Goal: Navigation & Orientation: Find specific page/section

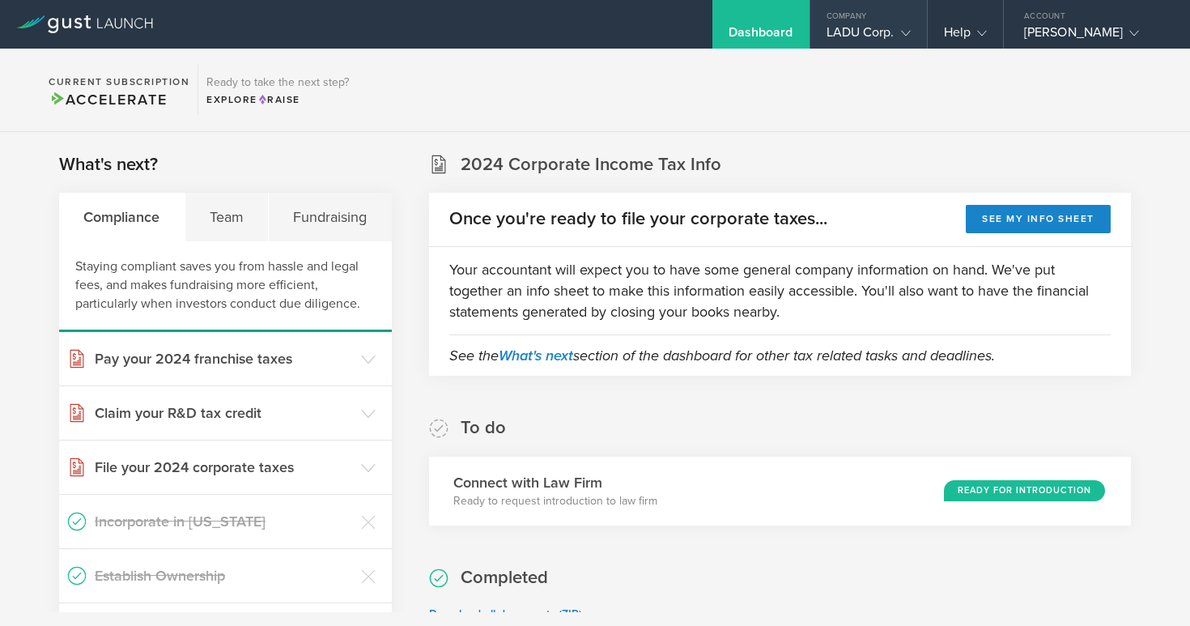
click at [904, 35] on polyline at bounding box center [905, 33] width 9 height 5
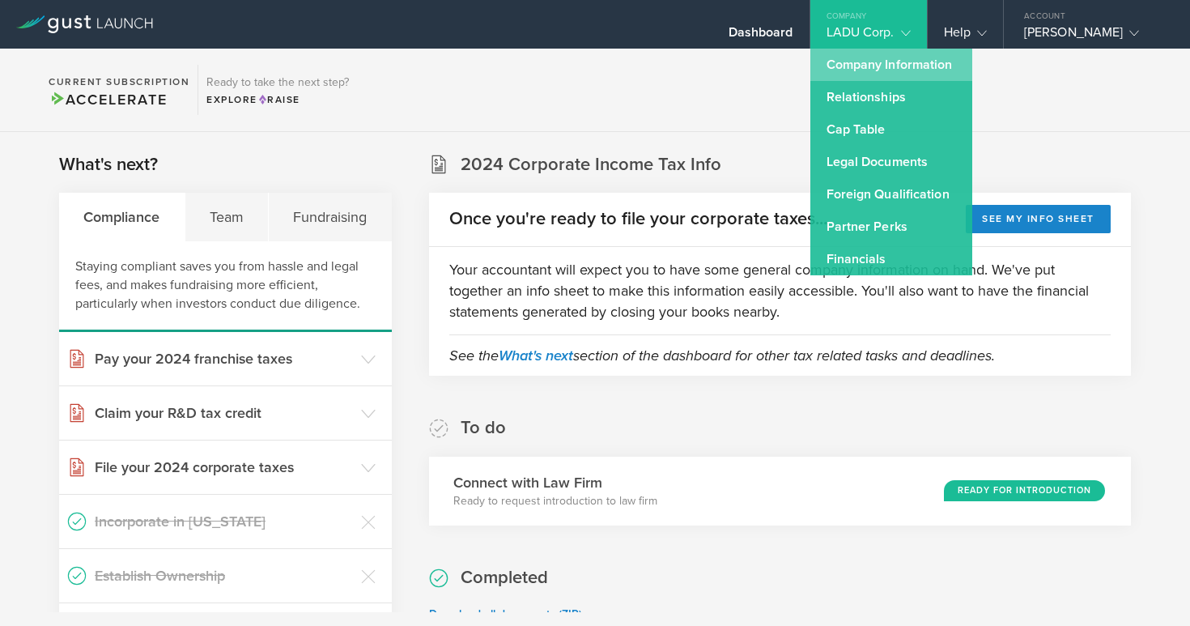
click at [887, 72] on link "Company Information" at bounding box center [891, 65] width 162 height 32
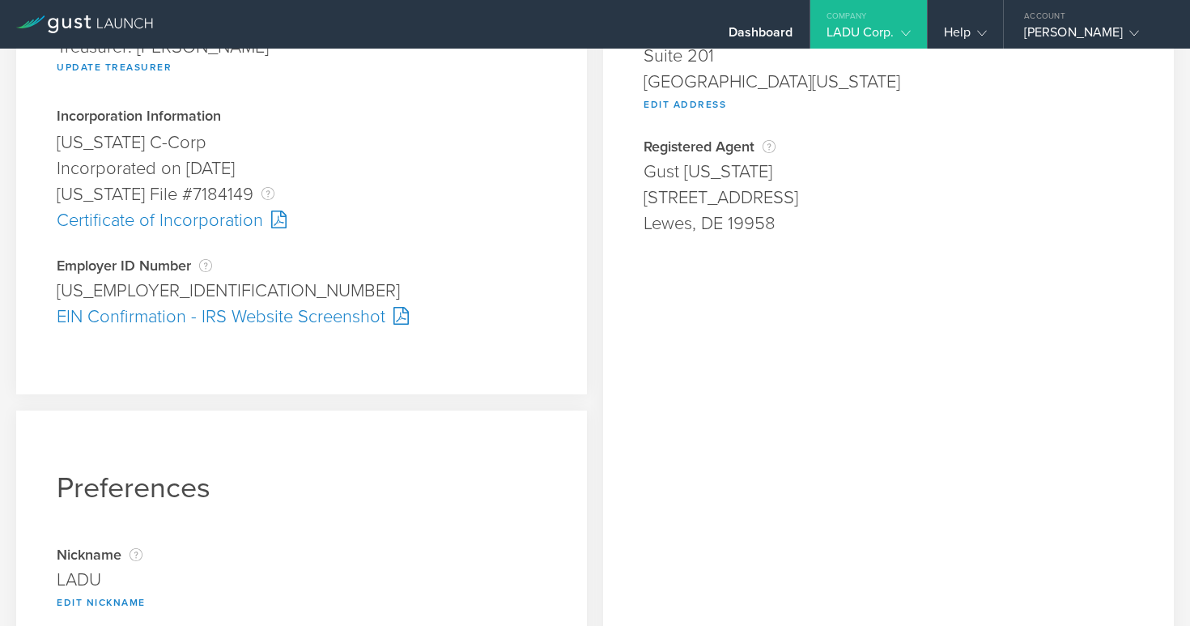
scroll to position [295, 0]
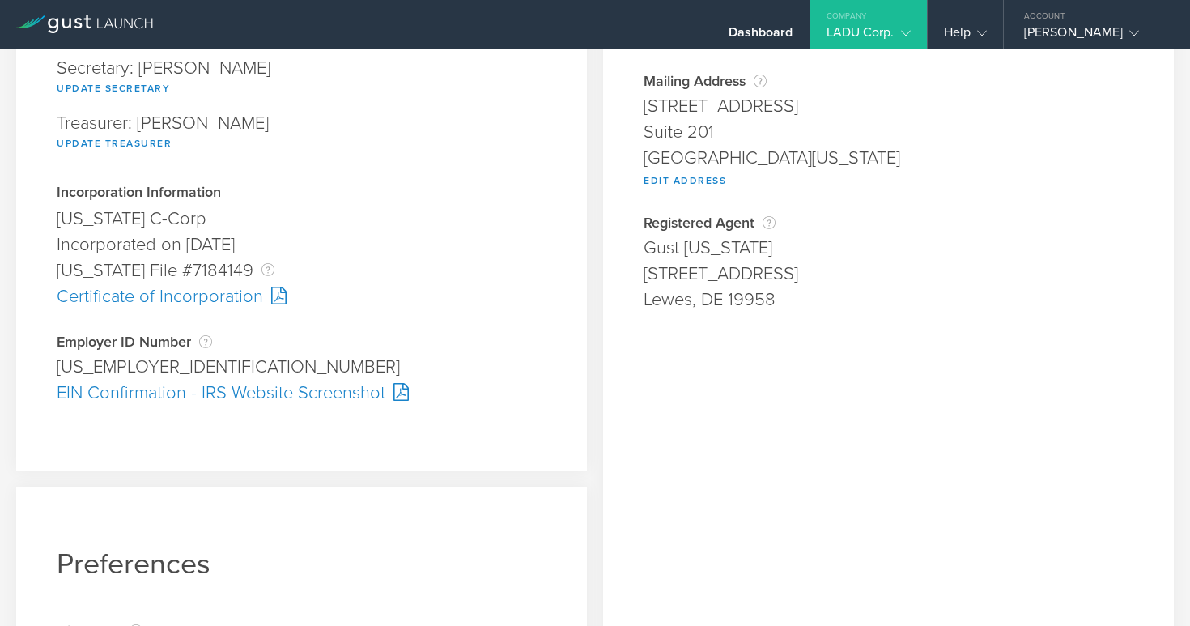
click at [200, 299] on div "Certificate of Incorporation" at bounding box center [302, 296] width 490 height 26
click at [180, 393] on div "EIN Confirmation - IRS Website Screenshot" at bounding box center [302, 393] width 490 height 26
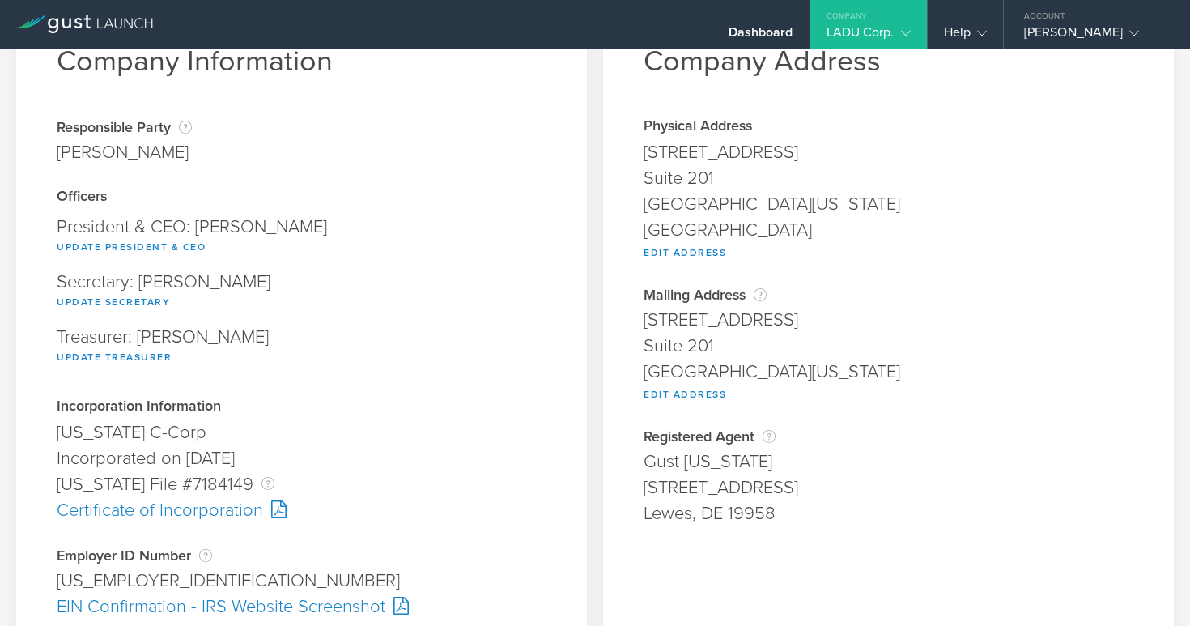
scroll to position [0, 0]
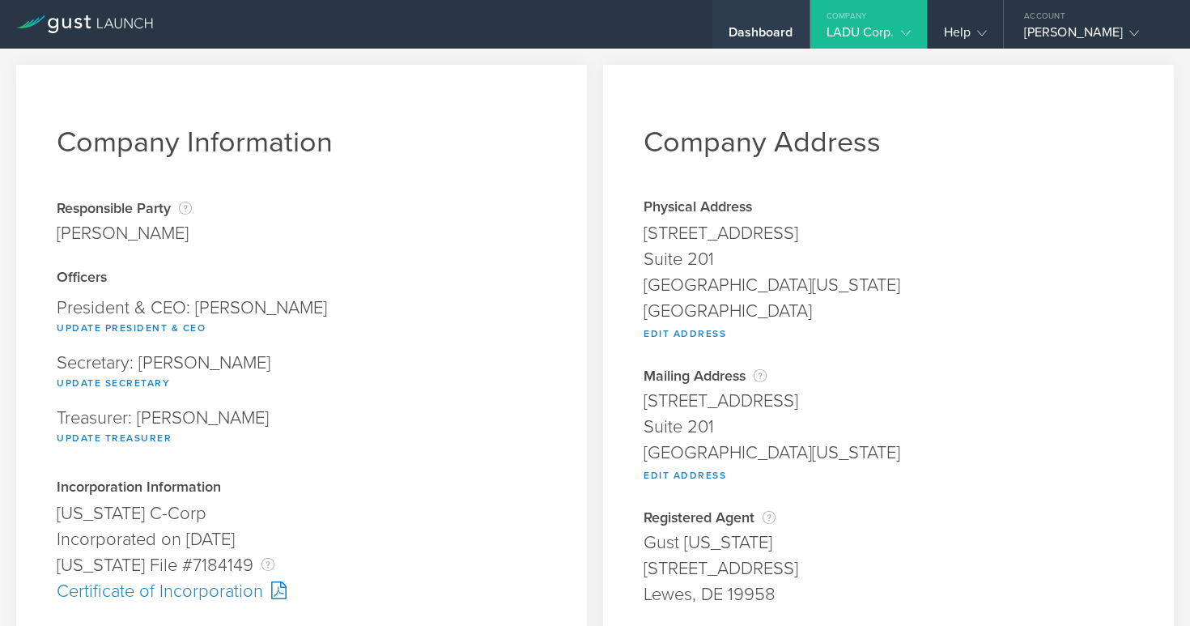
click at [772, 29] on div "Dashboard" at bounding box center [761, 36] width 65 height 24
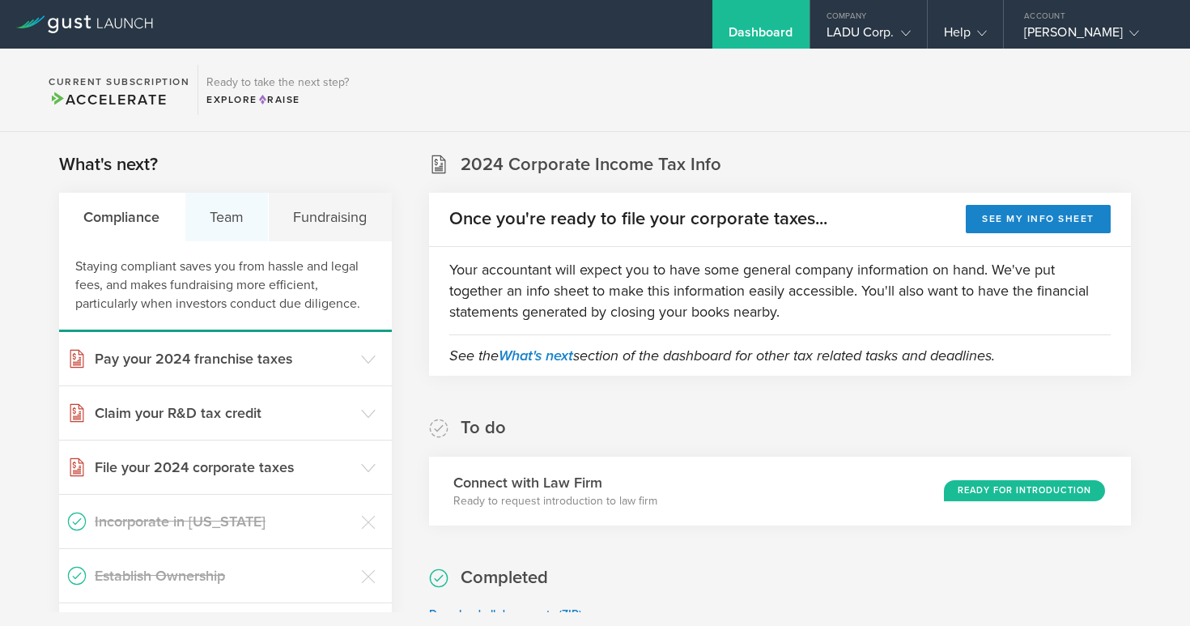
click at [219, 219] on div "Team" at bounding box center [227, 217] width 84 height 49
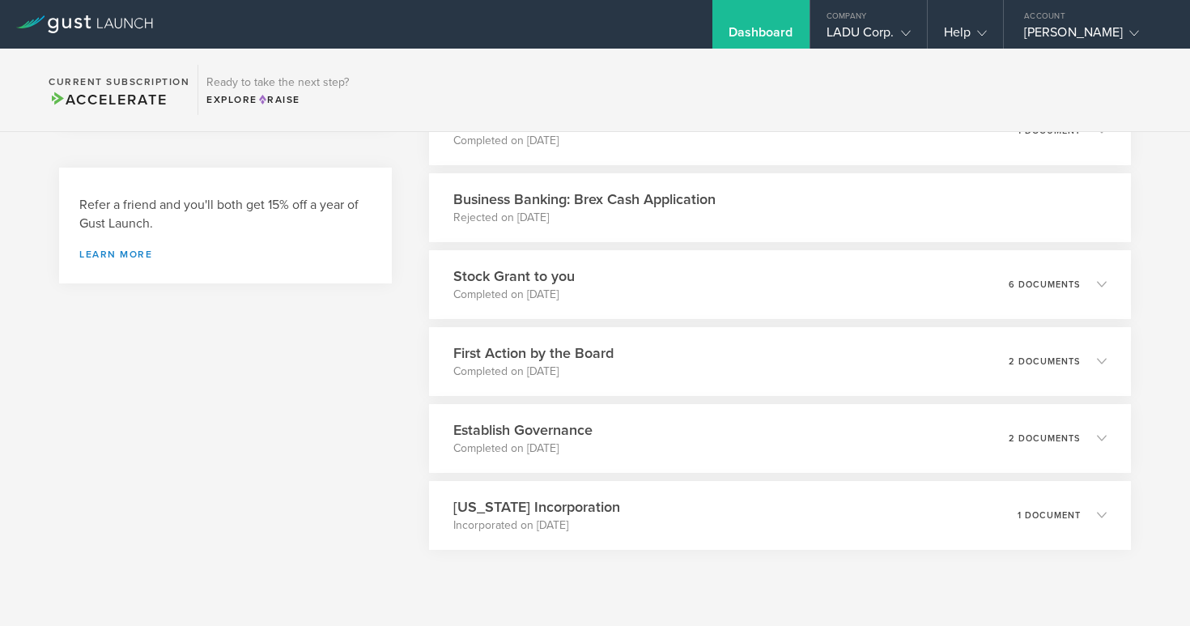
scroll to position [653, 0]
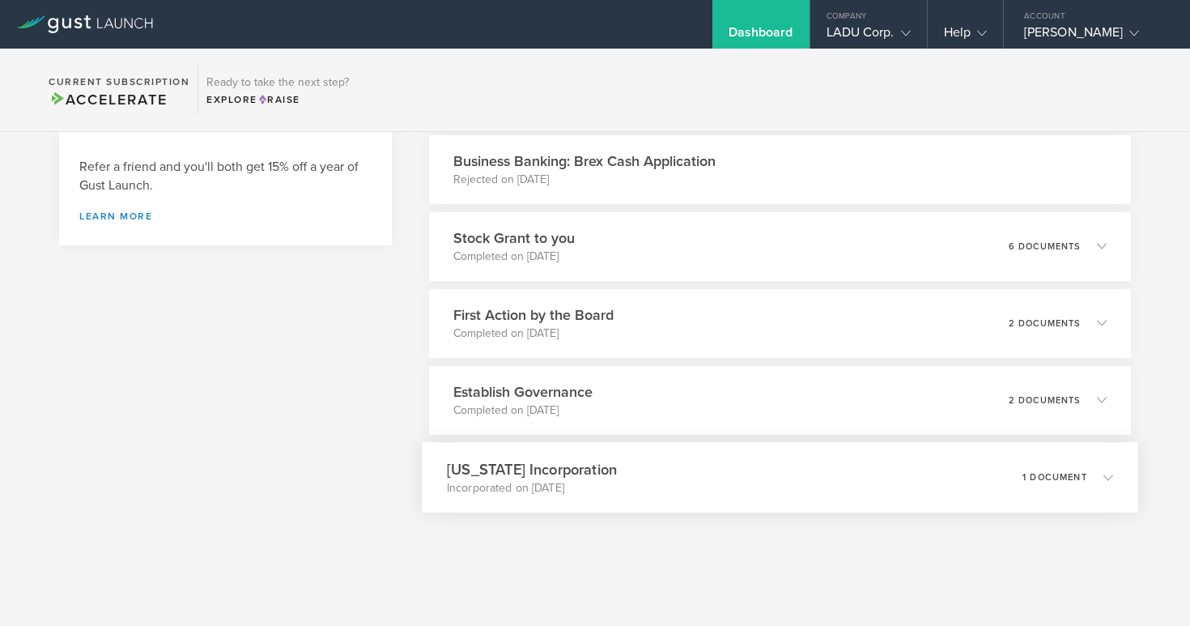
click at [1114, 473] on div "[US_STATE] Incorporation Incorporated on [DATE] 1 document" at bounding box center [780, 477] width 717 height 70
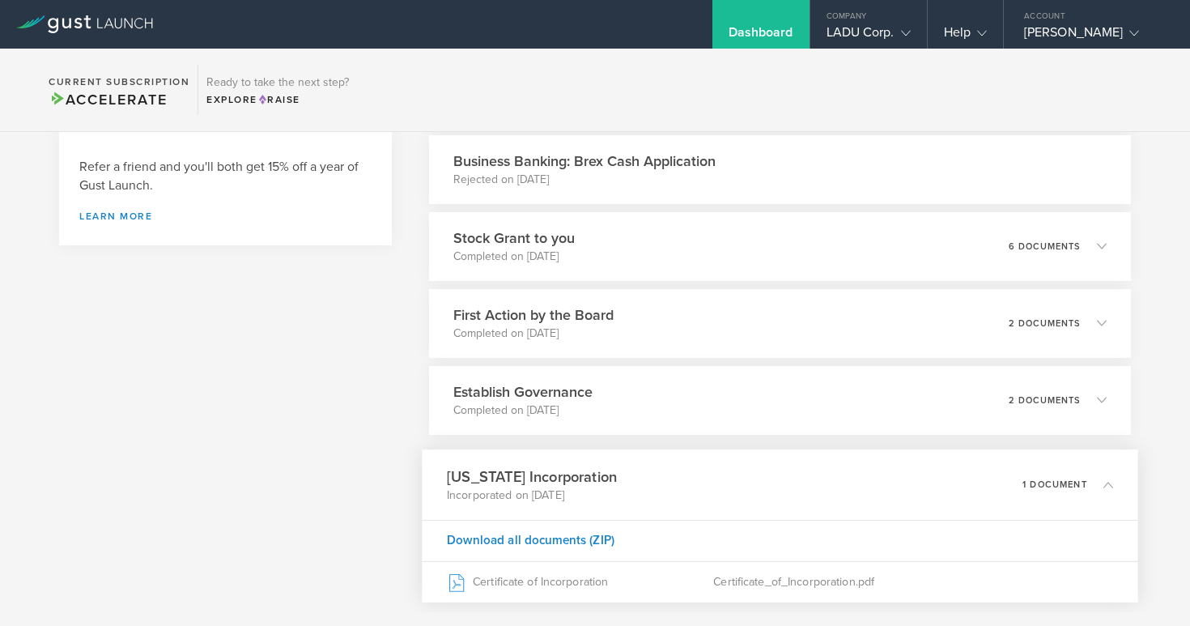
click at [1114, 473] on div "[US_STATE] Incorporation Incorporated on [DATE] 1 document" at bounding box center [780, 484] width 717 height 70
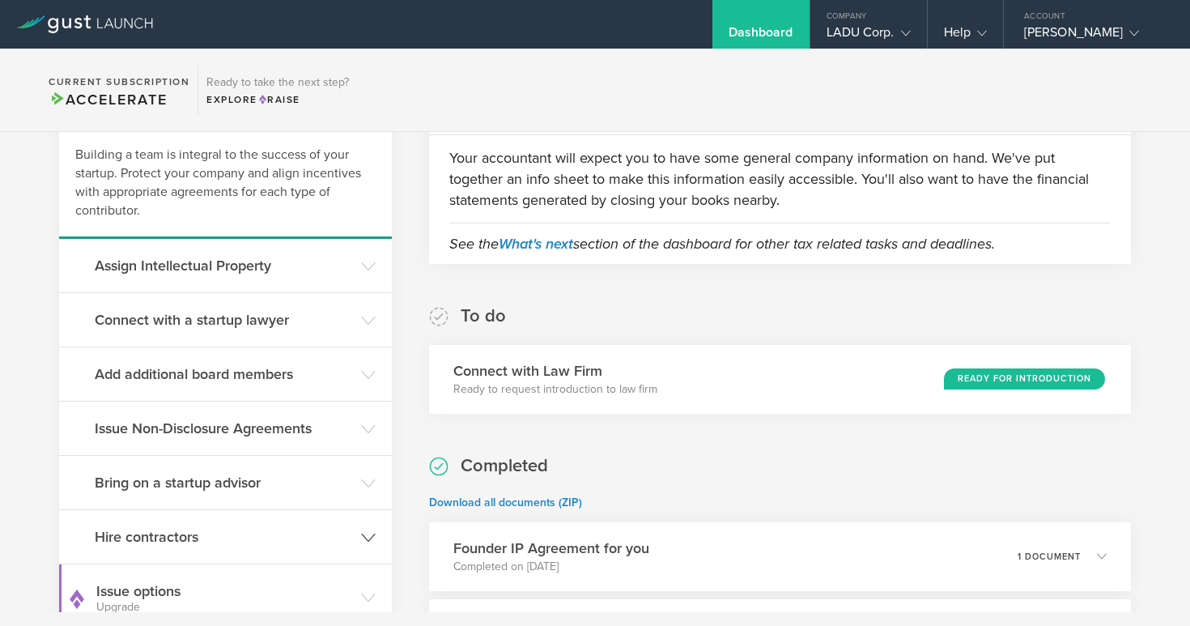
scroll to position [0, 0]
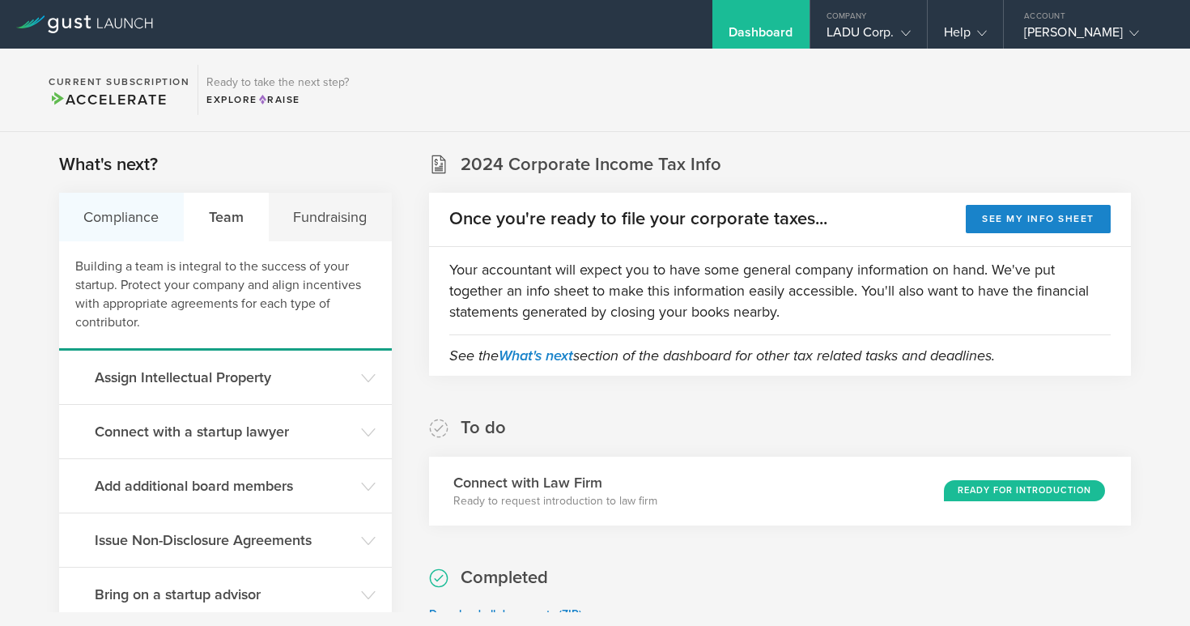
click at [150, 225] on div "Compliance" at bounding box center [121, 217] width 125 height 49
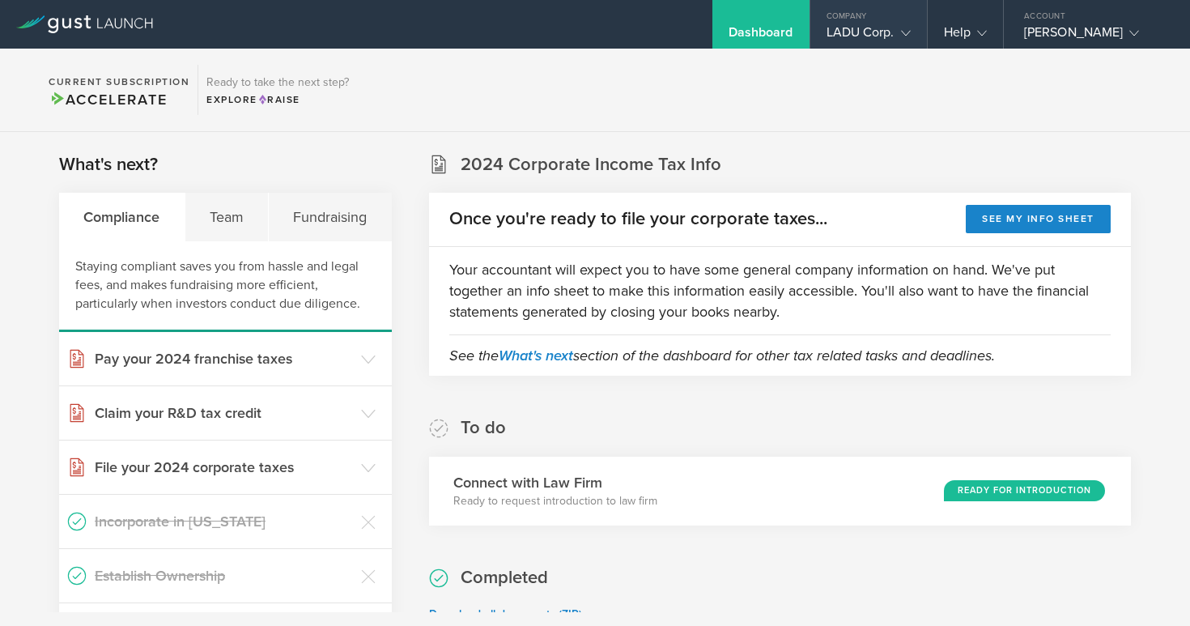
click at [904, 29] on icon at bounding box center [906, 33] width 10 height 10
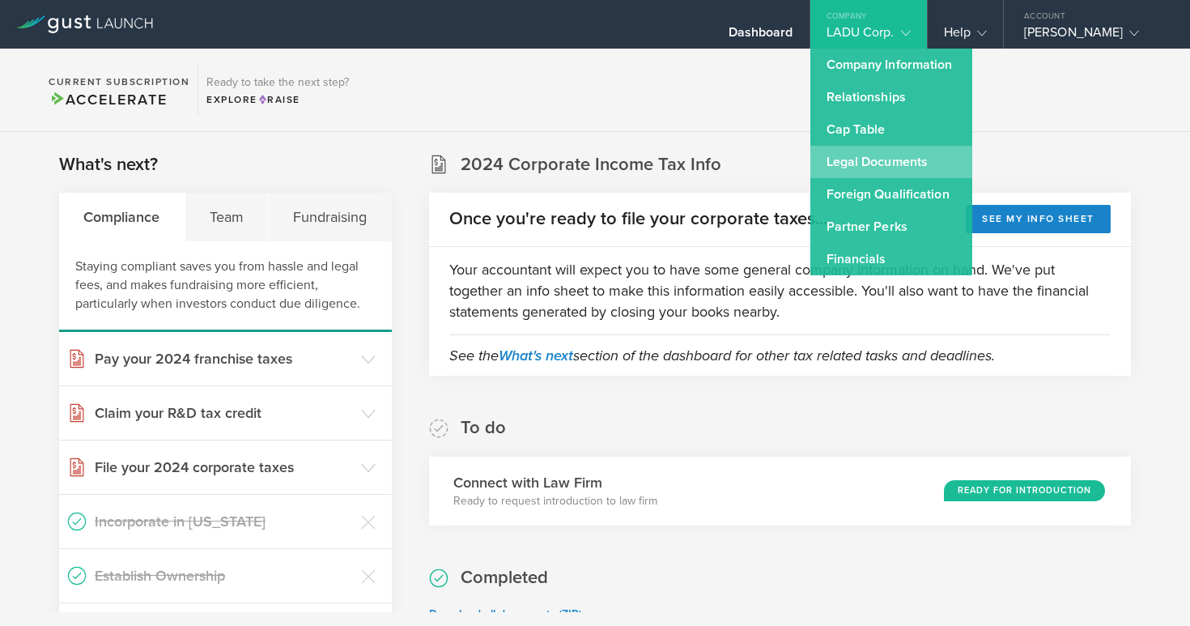
click at [883, 159] on link "Legal Documents" at bounding box center [891, 162] width 162 height 32
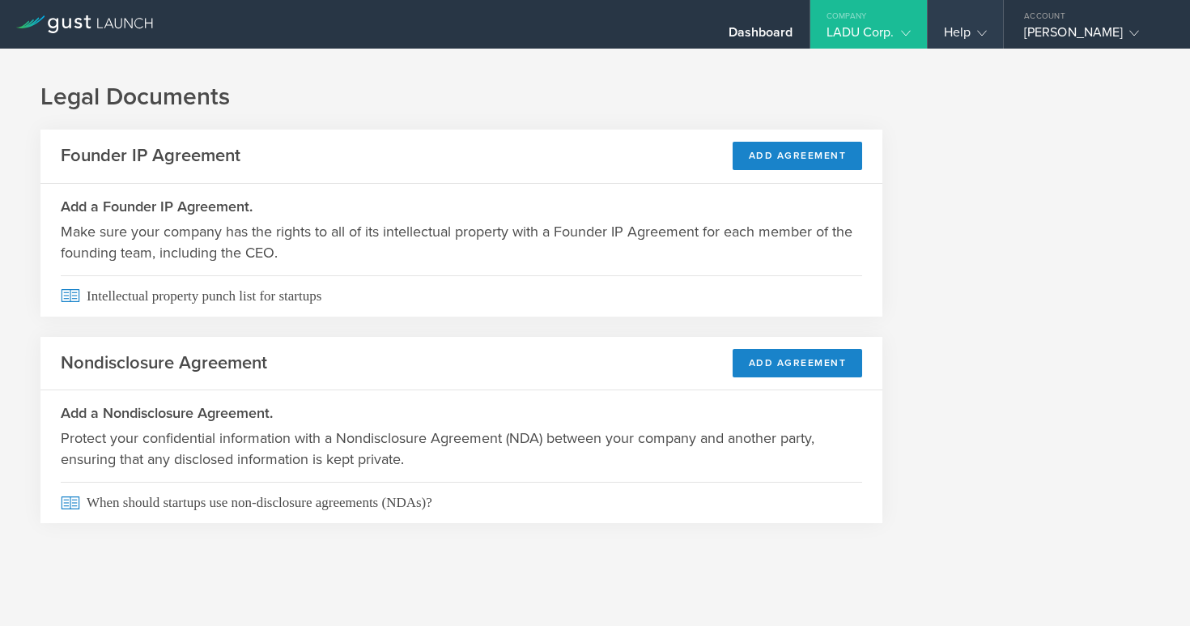
click at [983, 37] on icon at bounding box center [982, 33] width 10 height 10
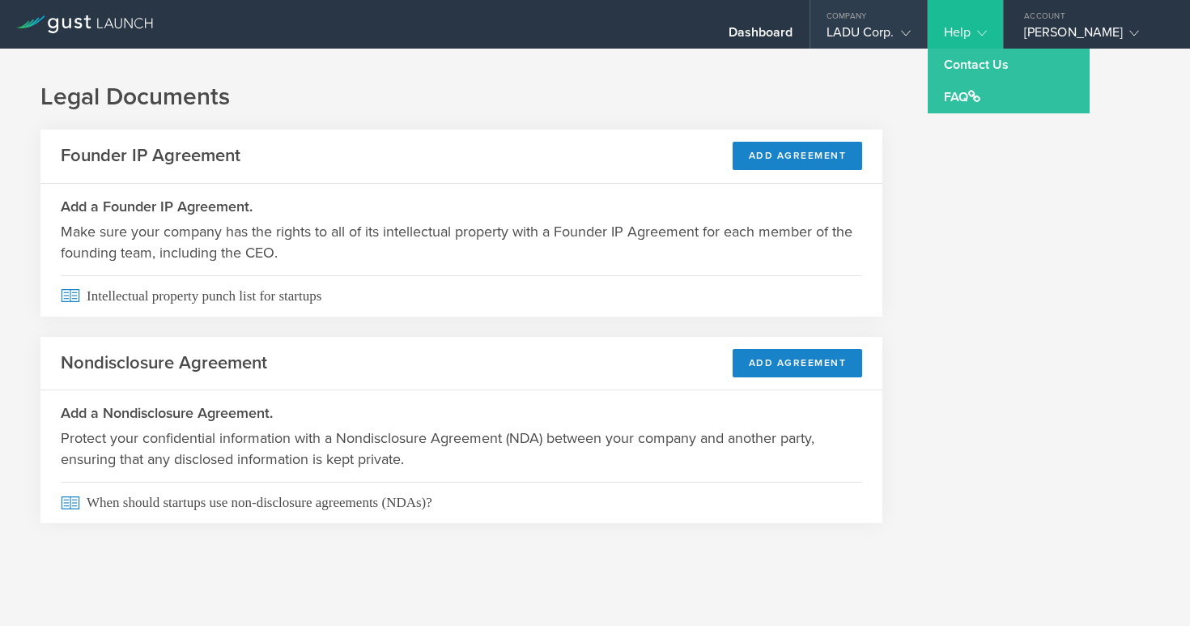
click at [898, 40] on div "LADU Corp." at bounding box center [869, 36] width 84 height 24
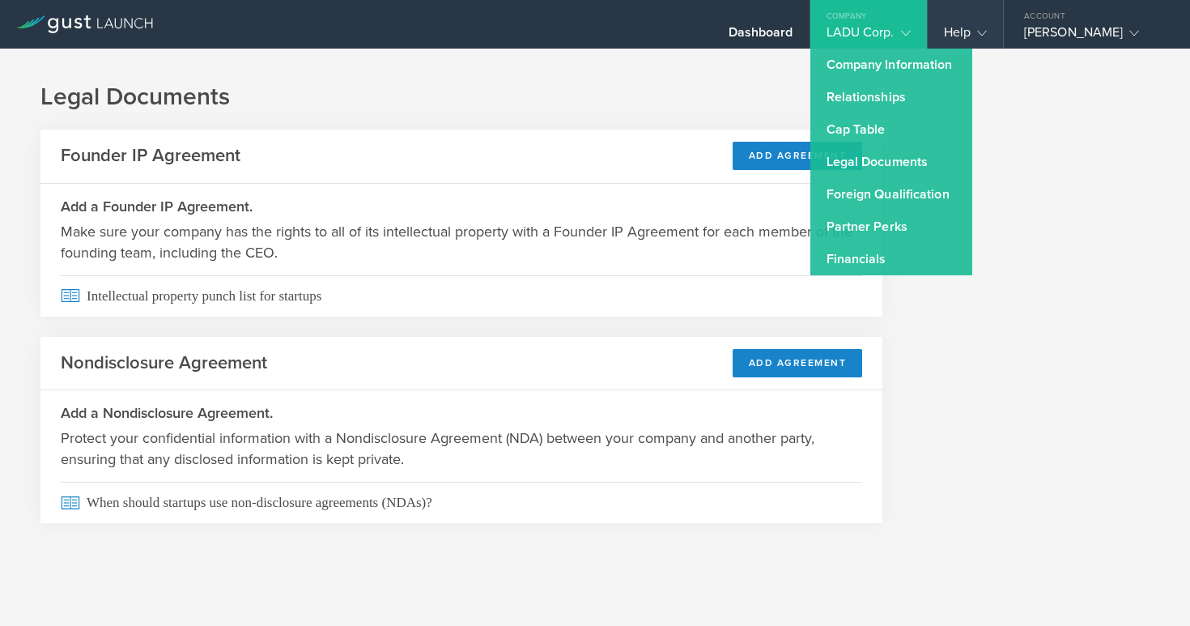
click at [985, 34] on icon at bounding box center [982, 33] width 10 height 10
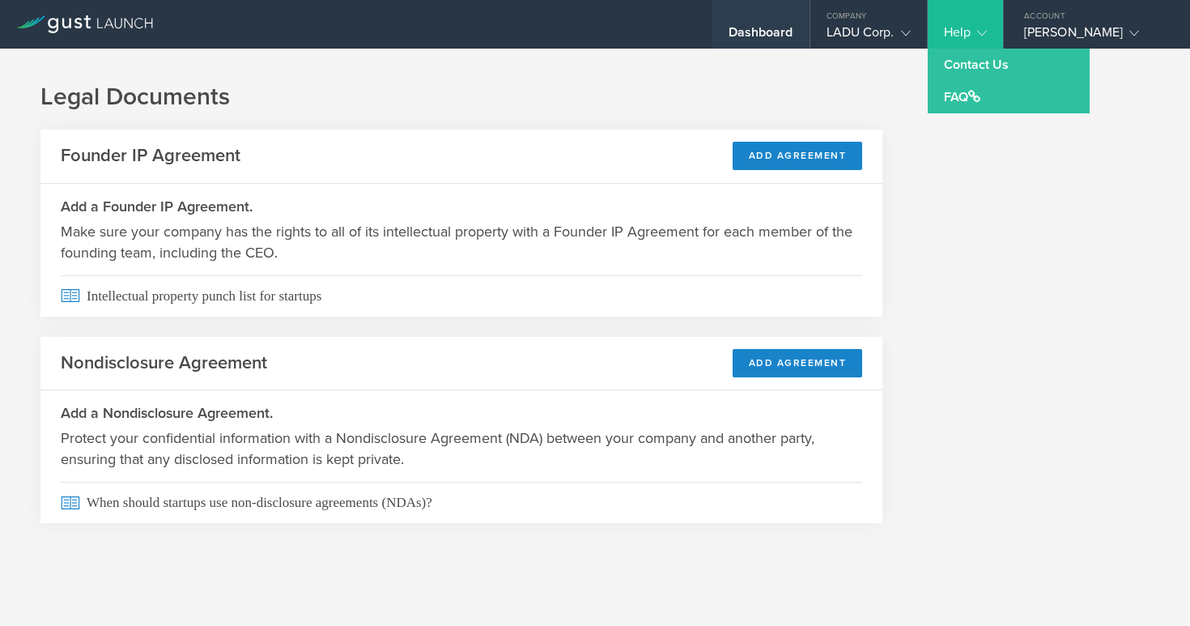
click at [783, 40] on div "Dashboard" at bounding box center [761, 36] width 65 height 24
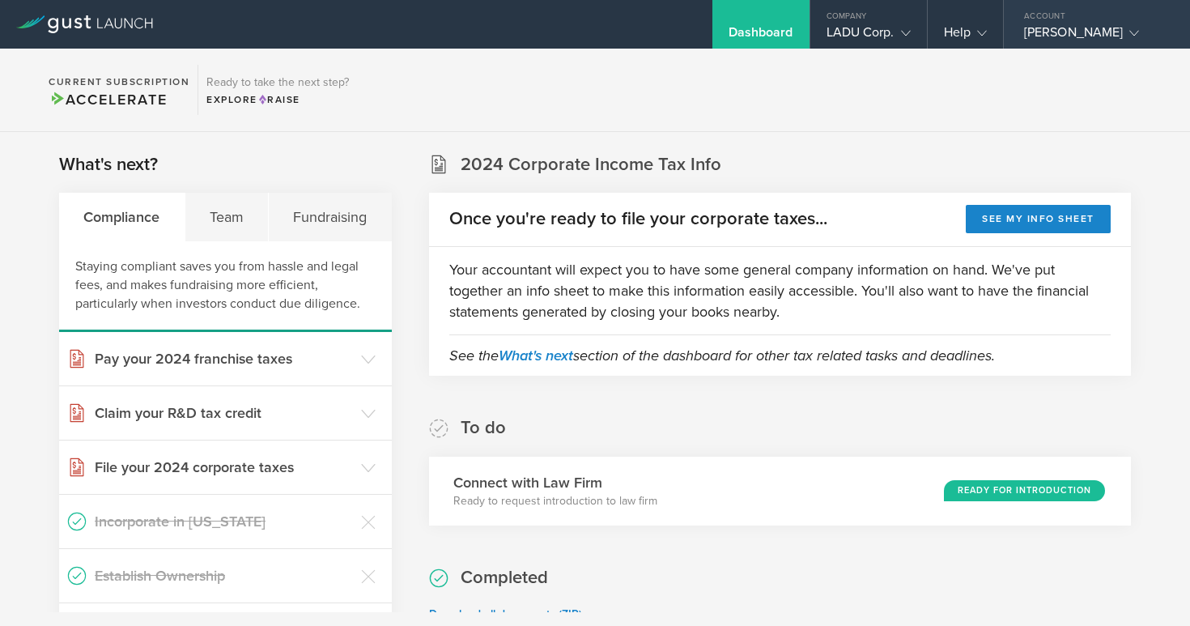
click at [1072, 29] on div "[PERSON_NAME]" at bounding box center [1093, 36] width 138 height 24
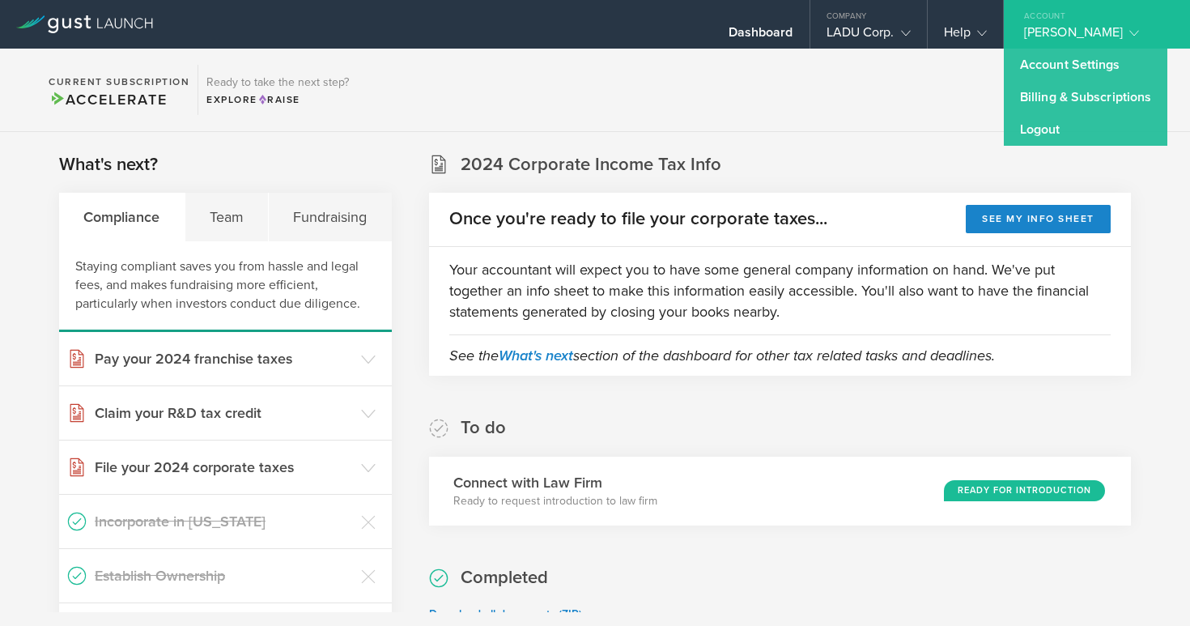
click at [313, 164] on section "What's next? Compliance Team Fundraising Staying compliant saves you from hassl…" at bounding box center [225, 469] width 333 height 635
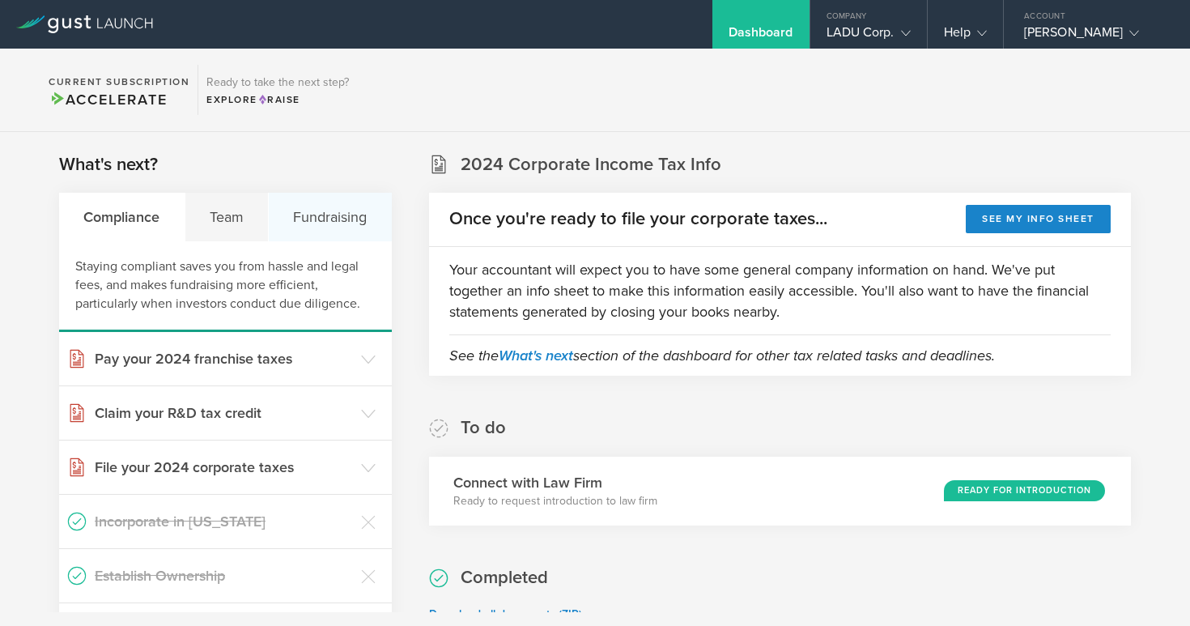
click at [334, 215] on div "Fundraising" at bounding box center [330, 217] width 123 height 49
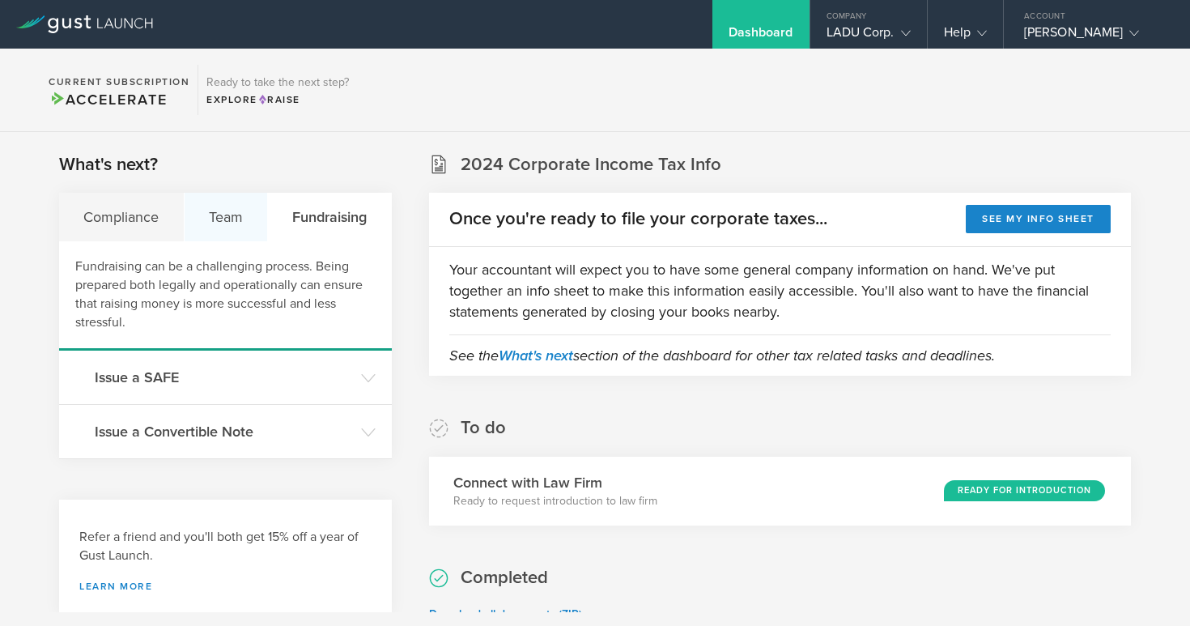
click at [238, 222] on div "Team" at bounding box center [227, 217] width 84 height 49
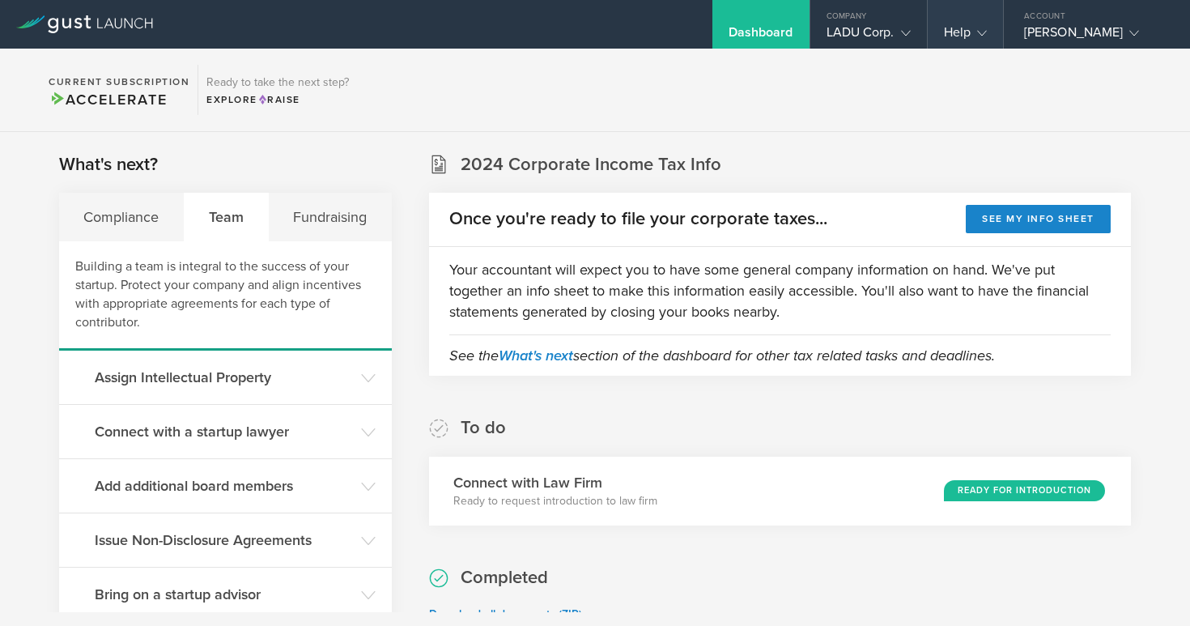
click at [967, 32] on div "Help" at bounding box center [965, 36] width 43 height 24
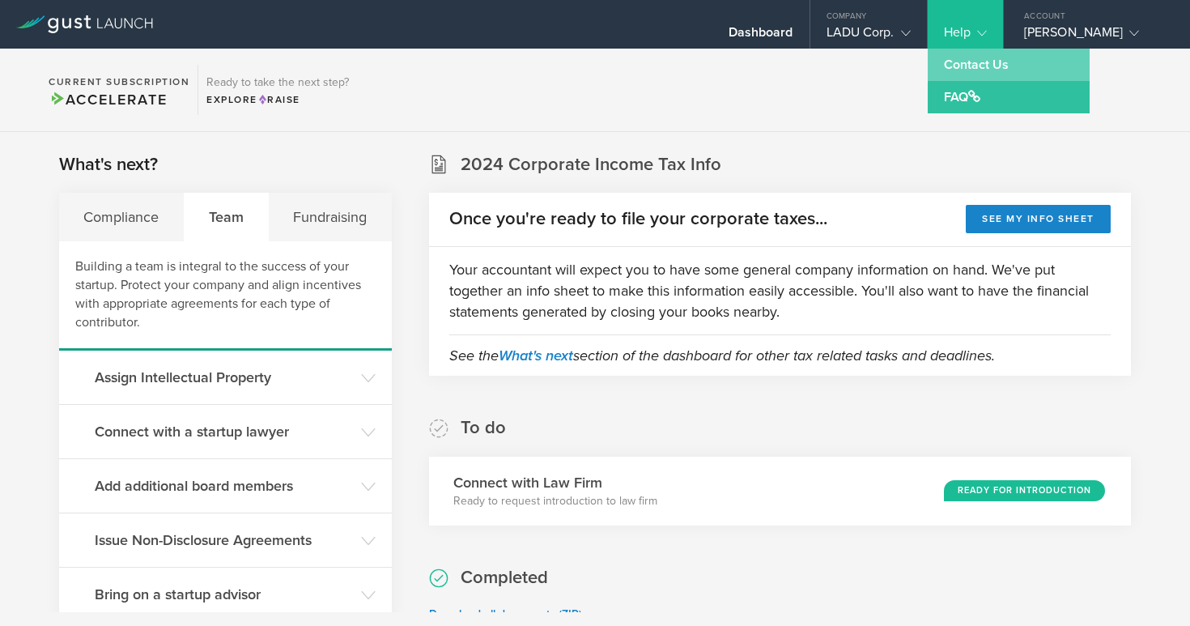
click at [968, 62] on link "Contact Us" at bounding box center [1009, 65] width 162 height 32
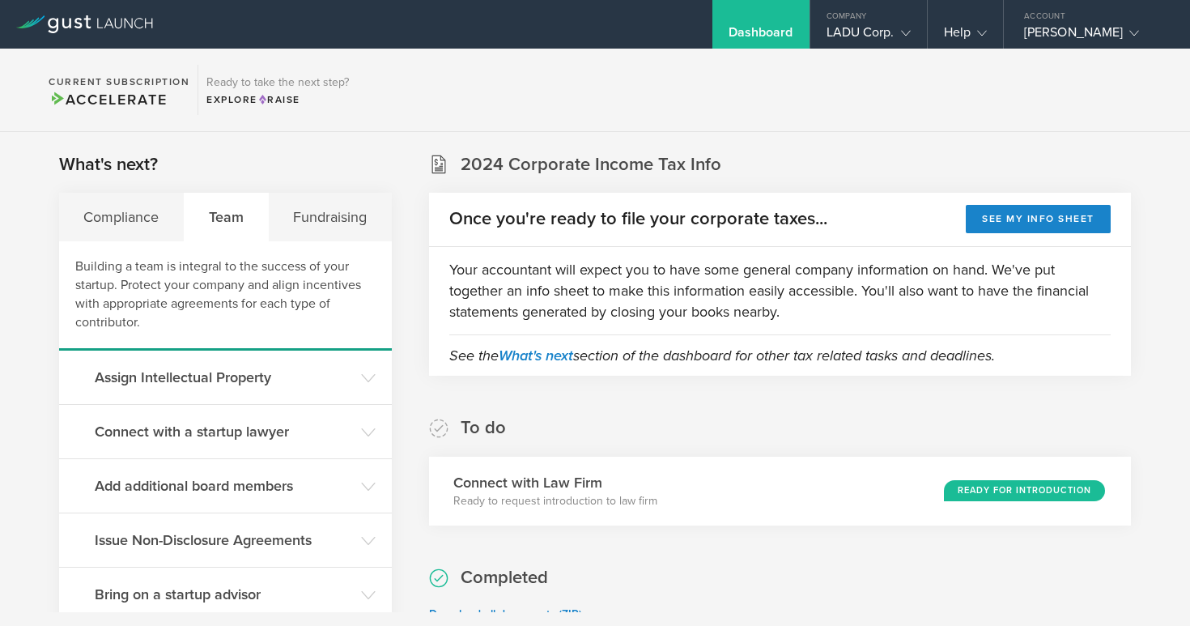
click at [653, 434] on div "To do Connect with Law Firm Ready to request introduction to law firm Ready for…" at bounding box center [780, 470] width 702 height 109
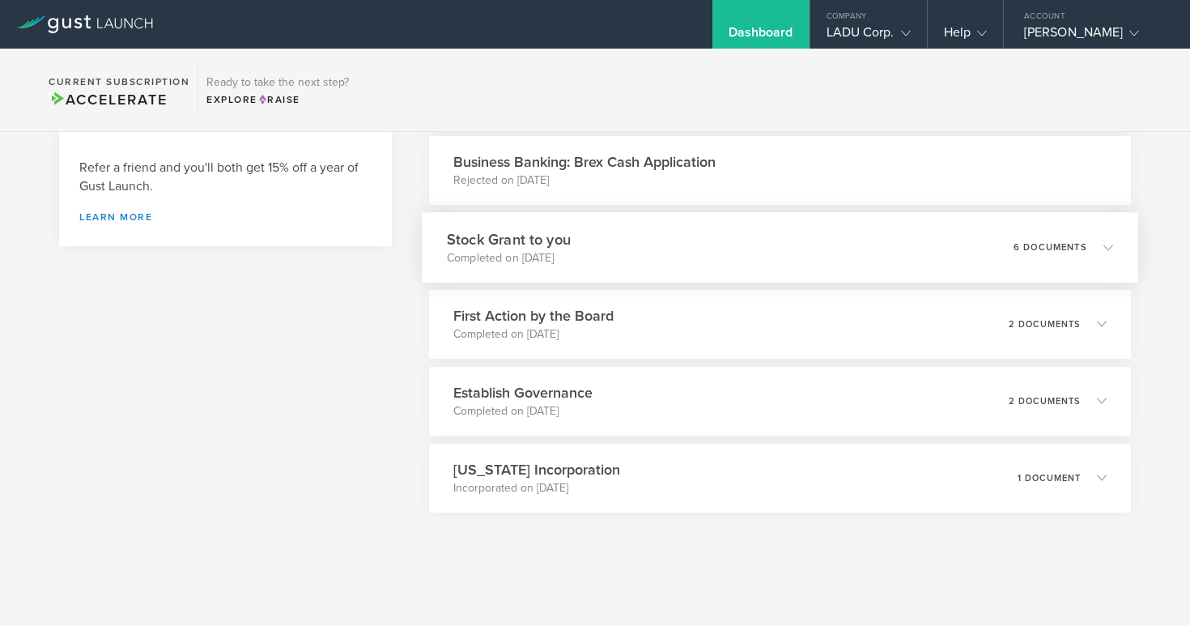
scroll to position [653, 0]
click at [282, 465] on div "What's next? Compliance Team Fundraising Building a team is integral to the suc…" at bounding box center [225, 46] width 333 height 1093
click at [789, 81] on section "Current Subscription Accelerate Ready to take the next step? Explore Raise" at bounding box center [595, 90] width 1190 height 83
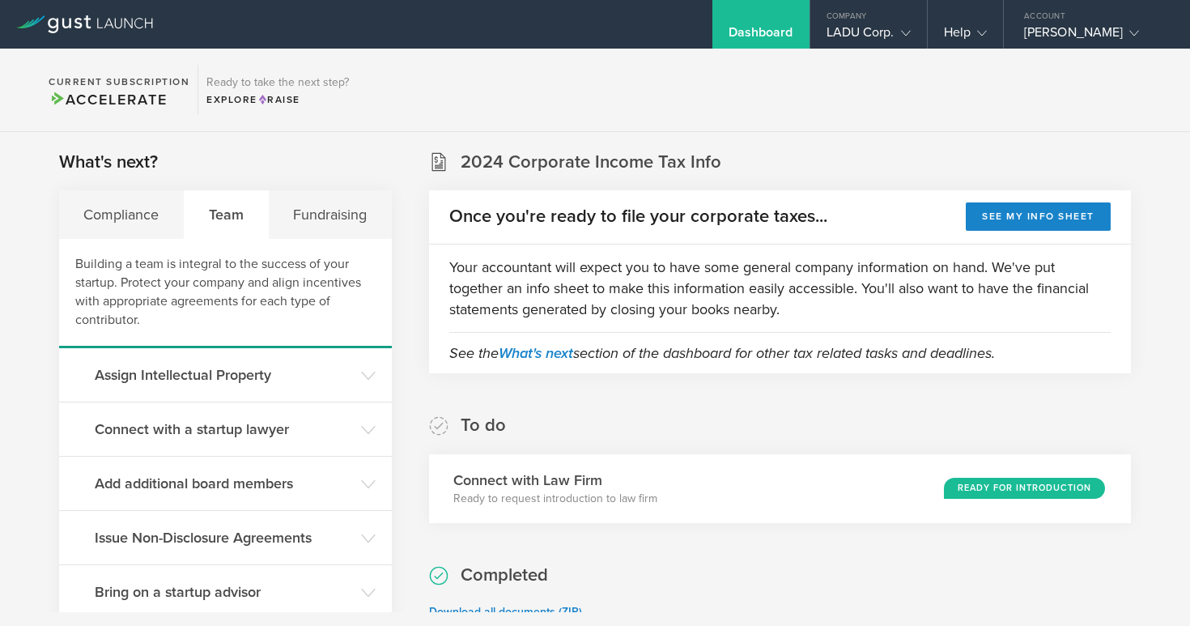
scroll to position [0, 0]
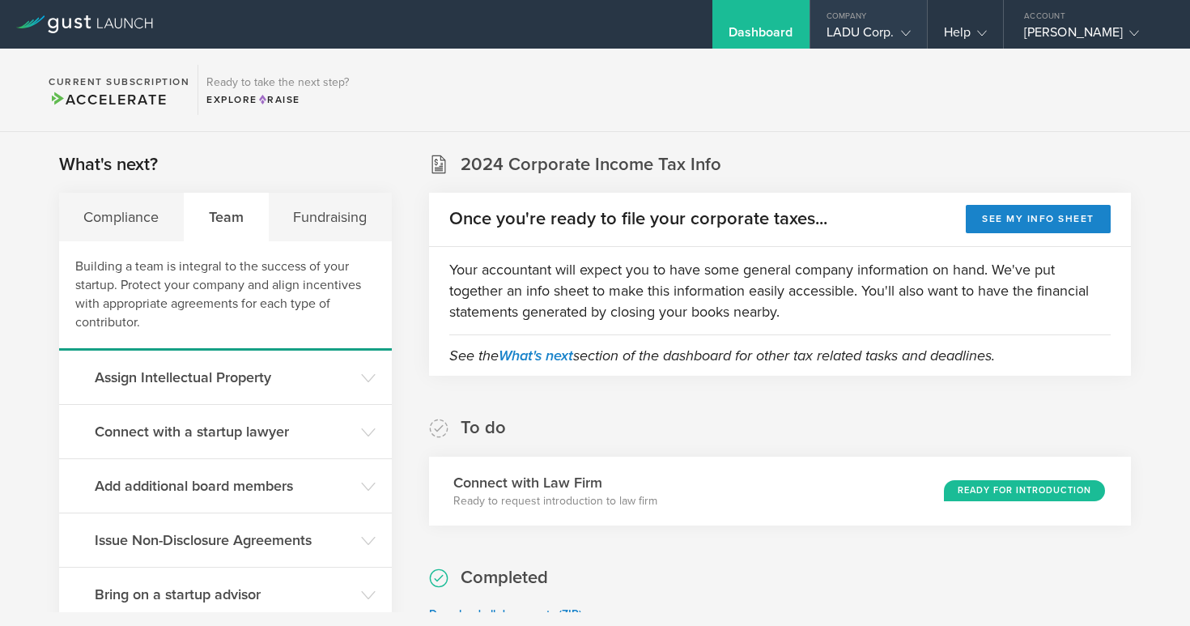
click at [882, 35] on div "LADU Corp." at bounding box center [869, 36] width 84 height 24
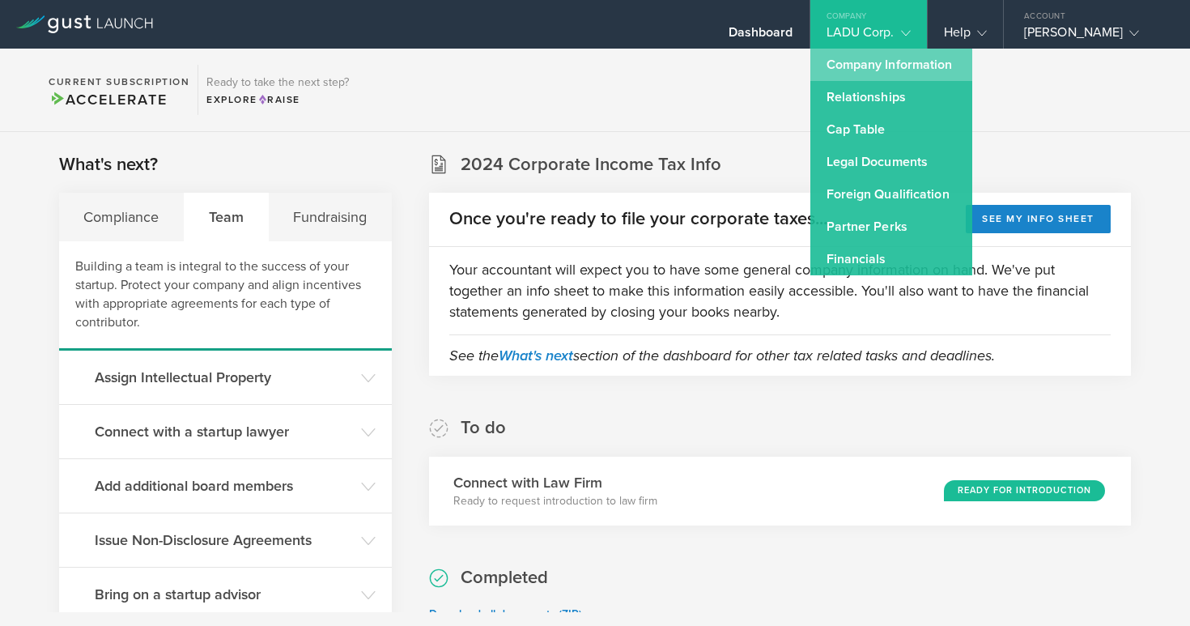
click at [868, 69] on link "Company Information" at bounding box center [891, 65] width 162 height 32
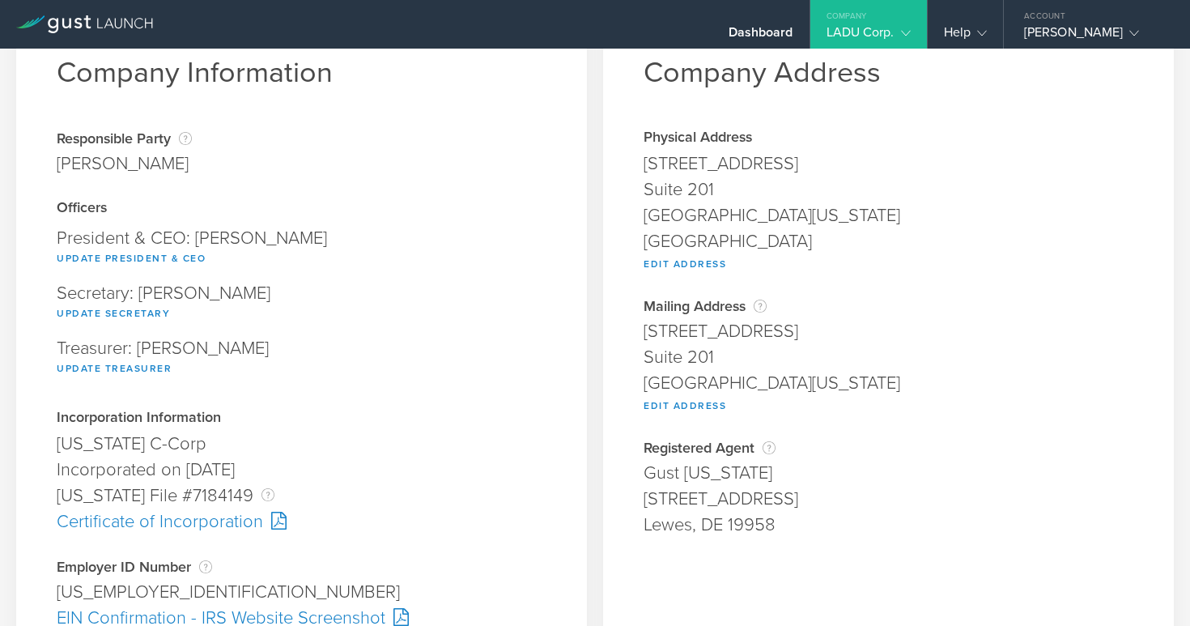
scroll to position [54, 0]
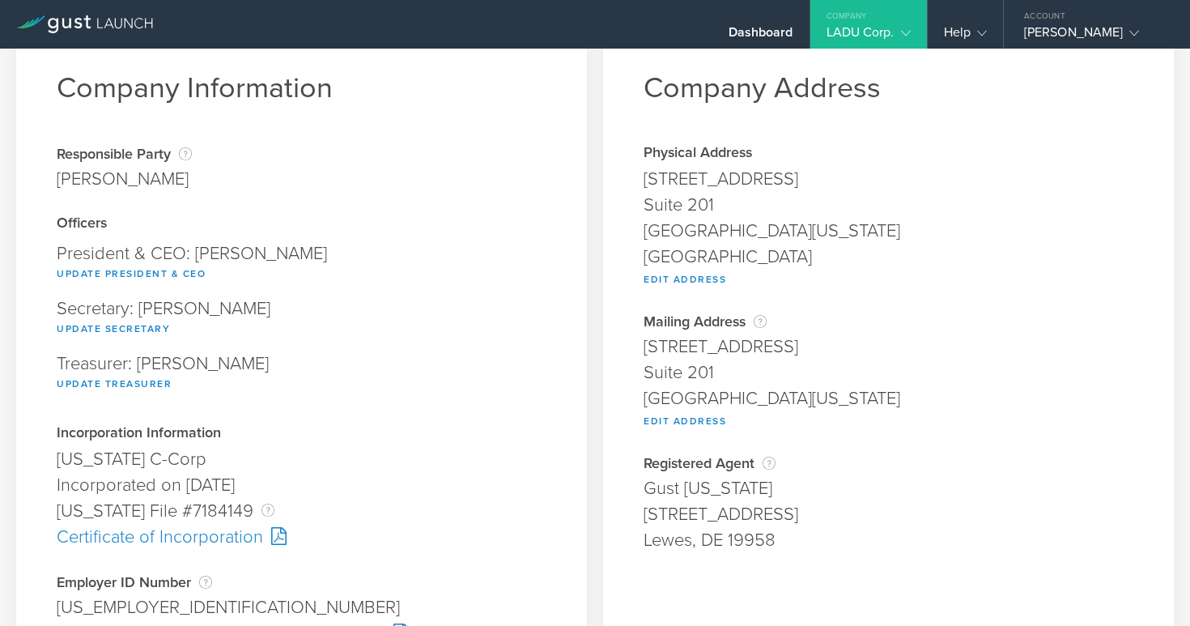
click at [241, 537] on div "Certificate of Incorporation" at bounding box center [302, 537] width 490 height 26
